Goal: Task Accomplishment & Management: Use online tool/utility

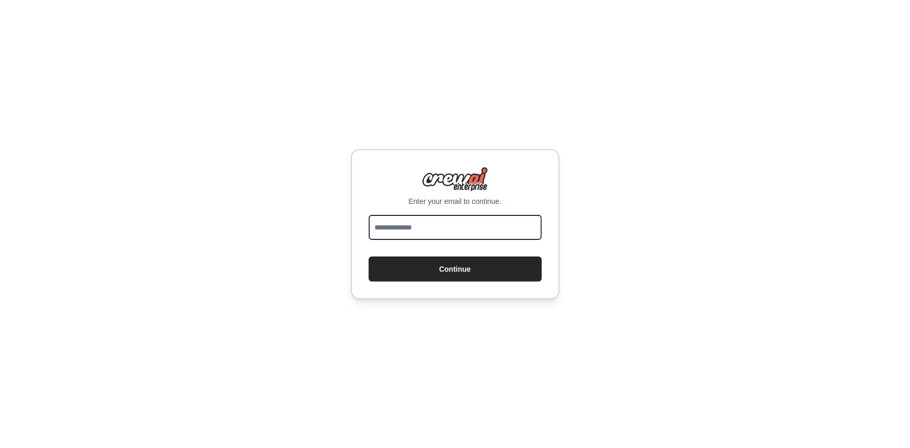
click at [436, 215] on input "email" at bounding box center [455, 227] width 173 height 25
type input "**********"
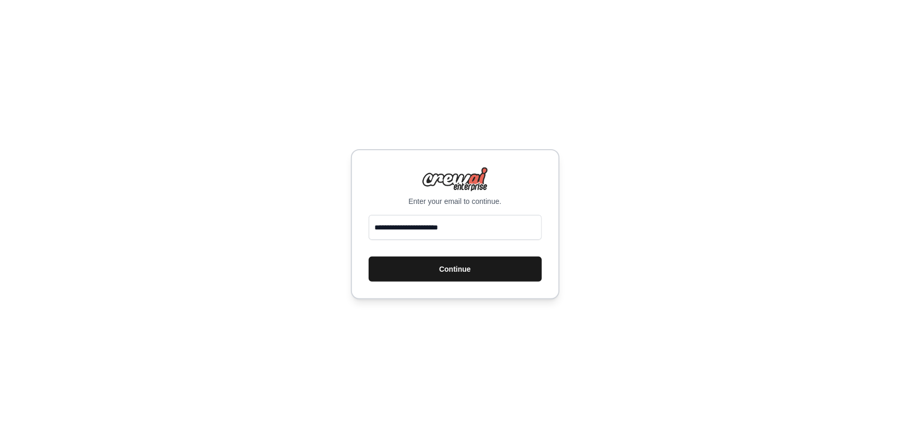
click at [463, 257] on button "Continue" at bounding box center [455, 269] width 173 height 25
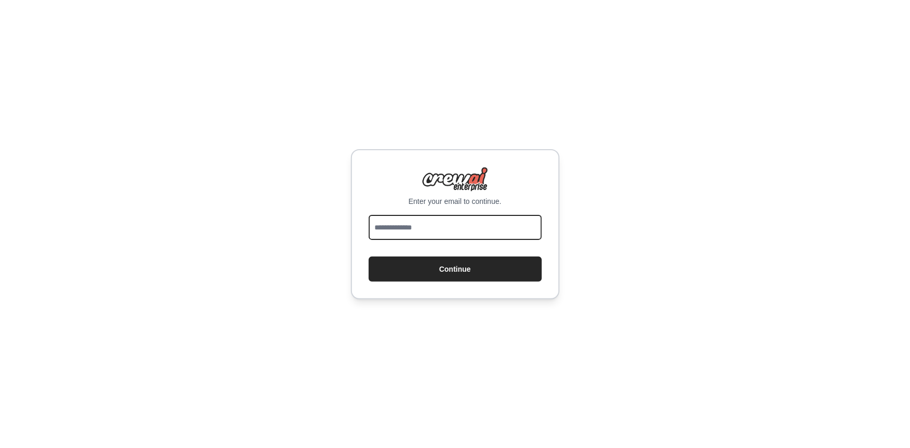
click at [404, 223] on input "email" at bounding box center [455, 227] width 173 height 25
click at [454, 236] on input "email" at bounding box center [455, 227] width 173 height 25
type input "**********"
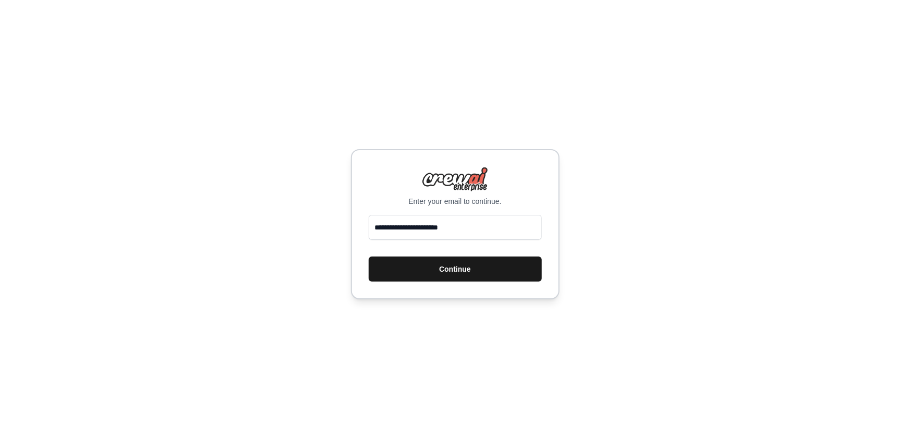
click at [456, 265] on button "Continue" at bounding box center [455, 269] width 173 height 25
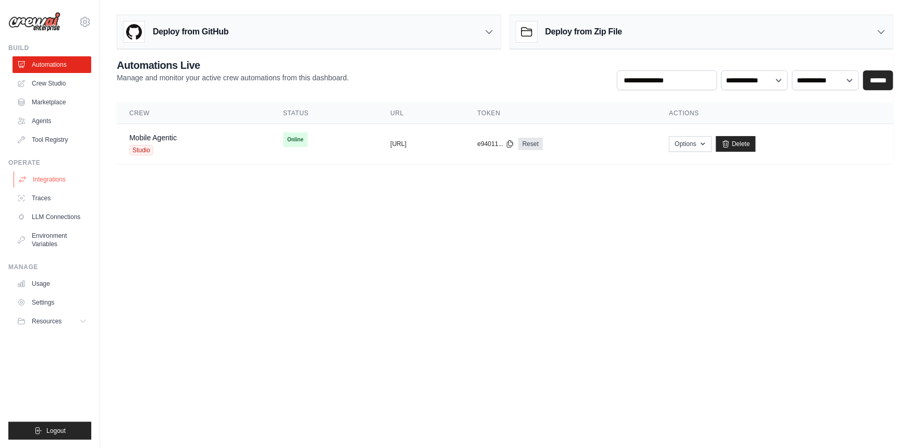
click at [50, 176] on link "Integrations" at bounding box center [53, 179] width 79 height 17
click at [57, 180] on link "Integrations" at bounding box center [53, 179] width 79 height 17
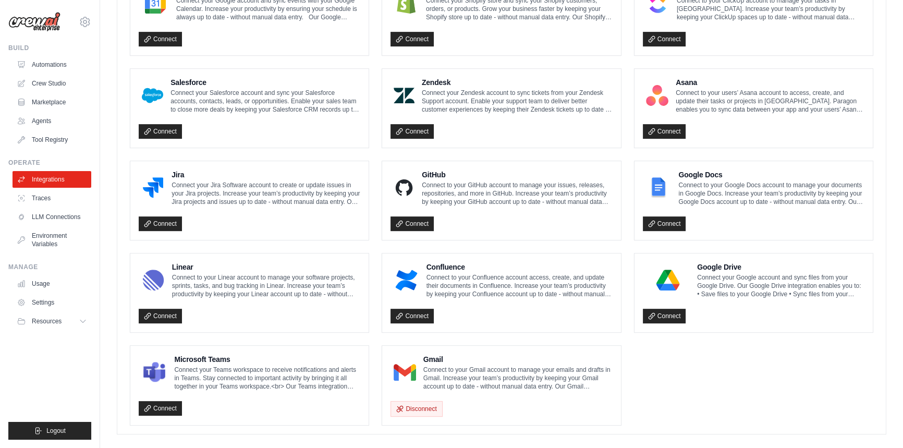
scroll to position [531, 0]
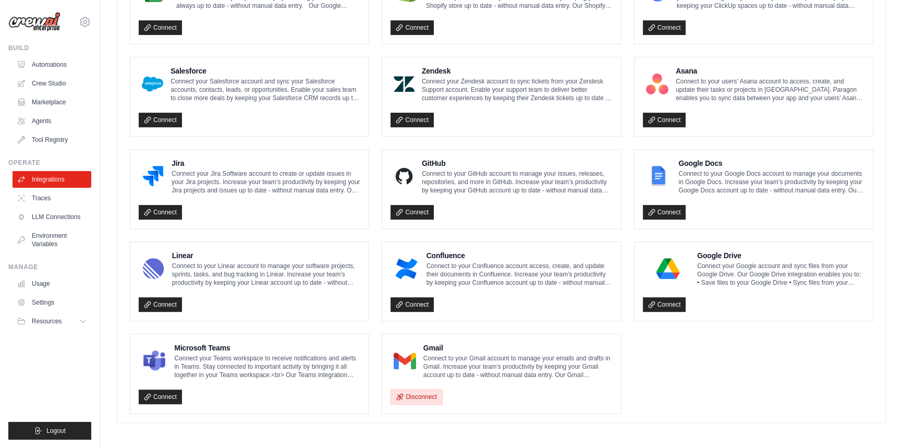
click at [412, 393] on button "Disconnect" at bounding box center [417, 397] width 52 height 16
click at [427, 397] on button "Disconnect" at bounding box center [417, 397] width 52 height 16
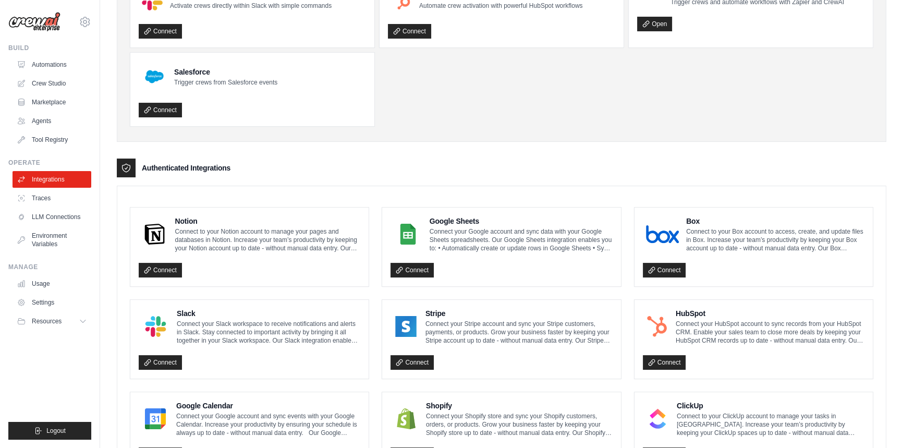
scroll to position [14, 0]
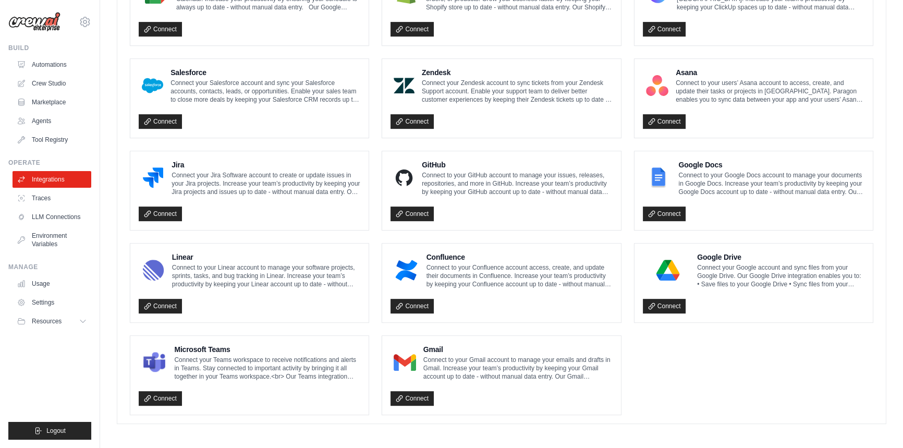
scroll to position [531, 0]
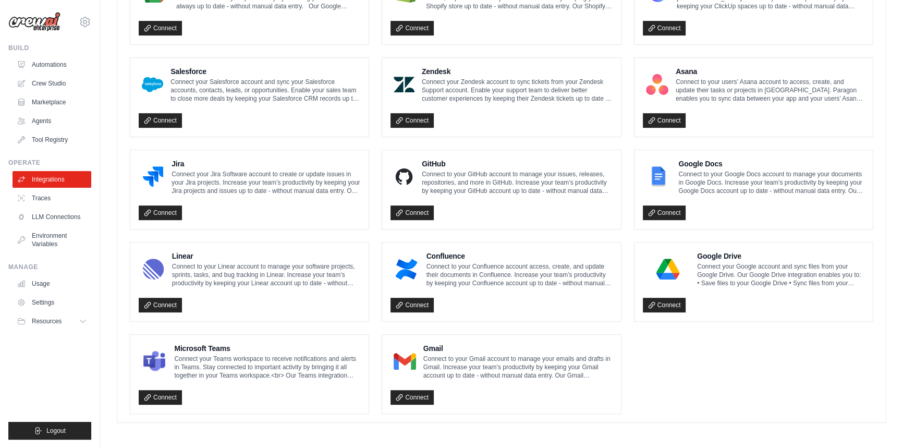
click at [427, 397] on link "Connect" at bounding box center [412, 397] width 43 height 15
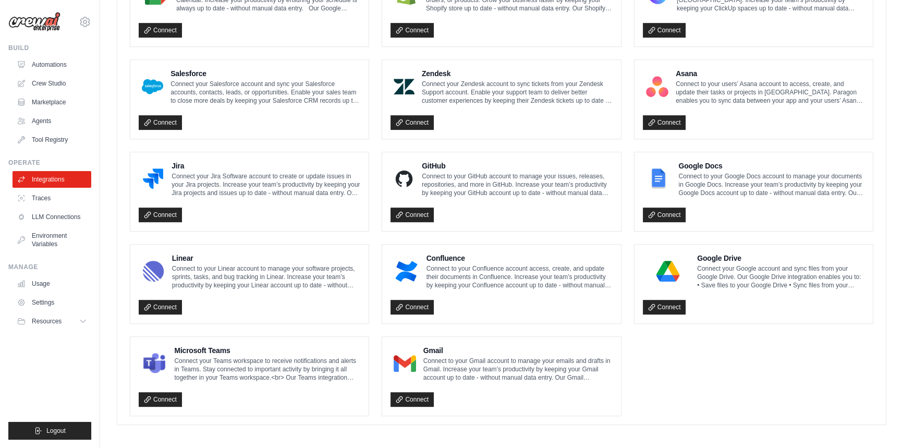
scroll to position [566, 0]
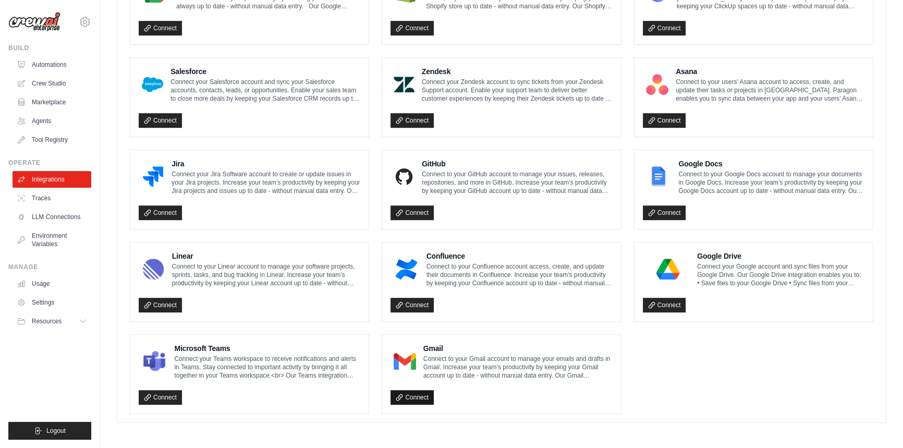
click at [414, 395] on link "Connect" at bounding box center [412, 397] width 43 height 15
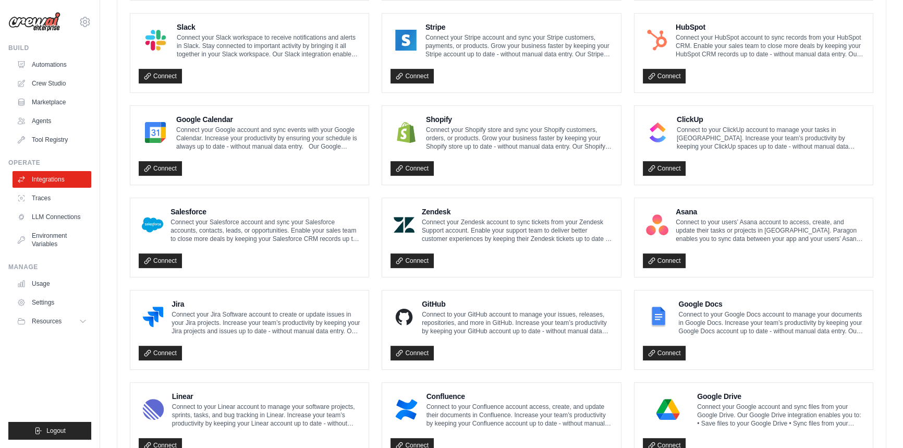
scroll to position [396, 0]
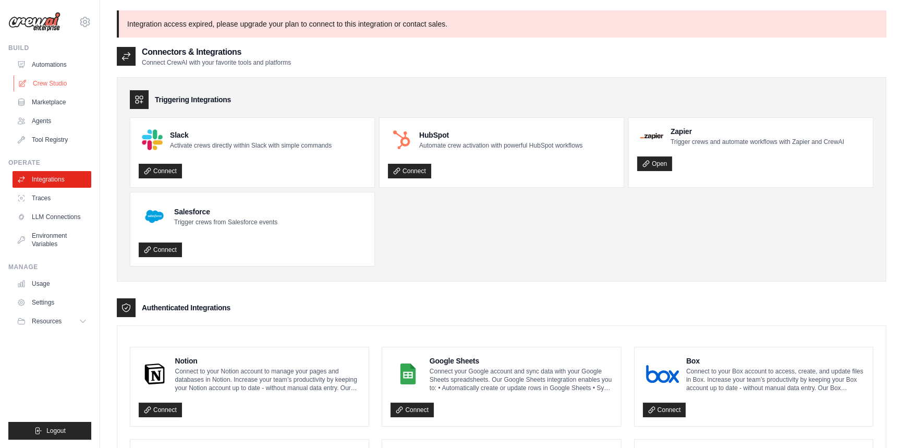
click at [60, 81] on link "Crew Studio" at bounding box center [53, 83] width 79 height 17
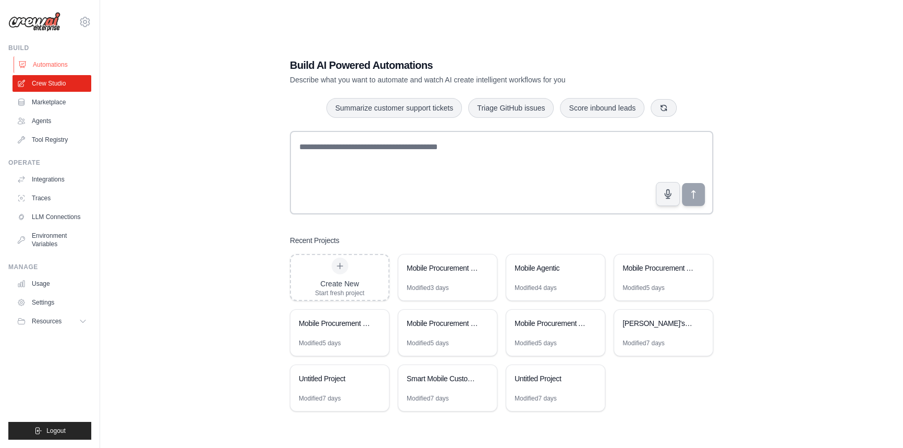
click at [40, 63] on link "Automations" at bounding box center [53, 64] width 79 height 17
